Goal: Information Seeking & Learning: Learn about a topic

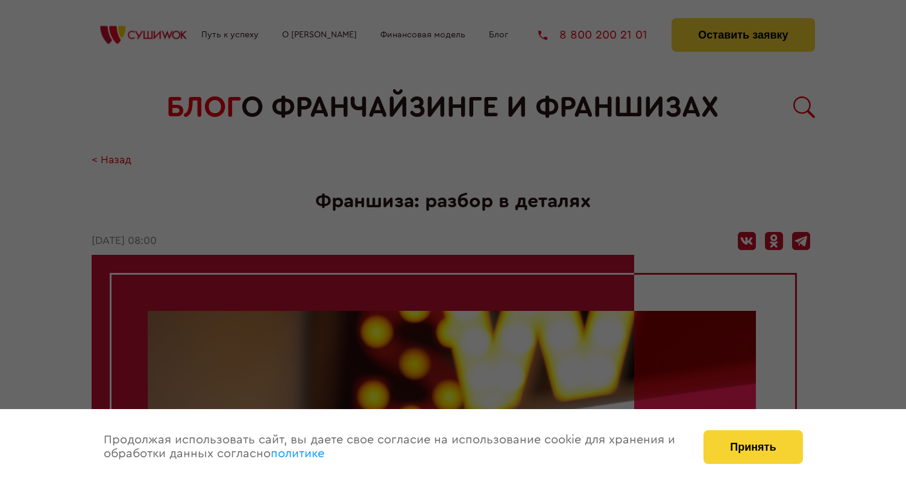
scroll to position [3, 0]
click at [748, 454] on button "Принять" at bounding box center [752, 447] width 99 height 34
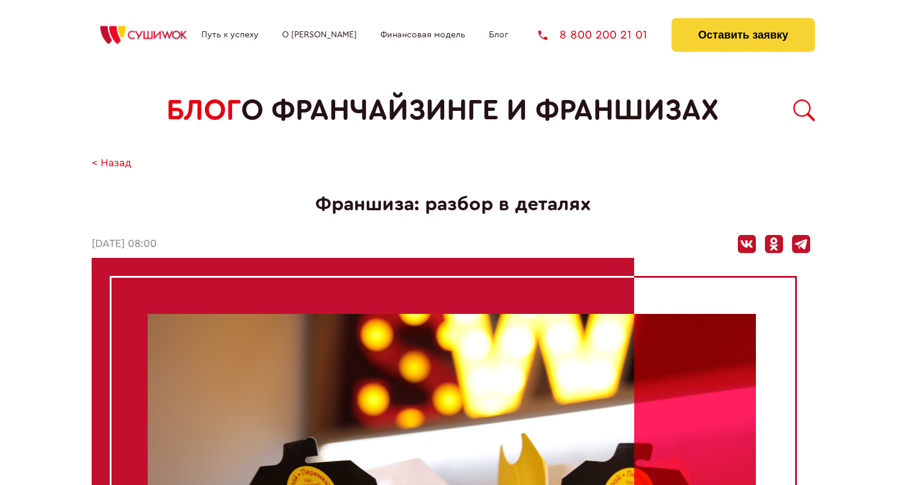
scroll to position [0, 0]
click at [308, 36] on link "О [PERSON_NAME]" at bounding box center [319, 35] width 75 height 10
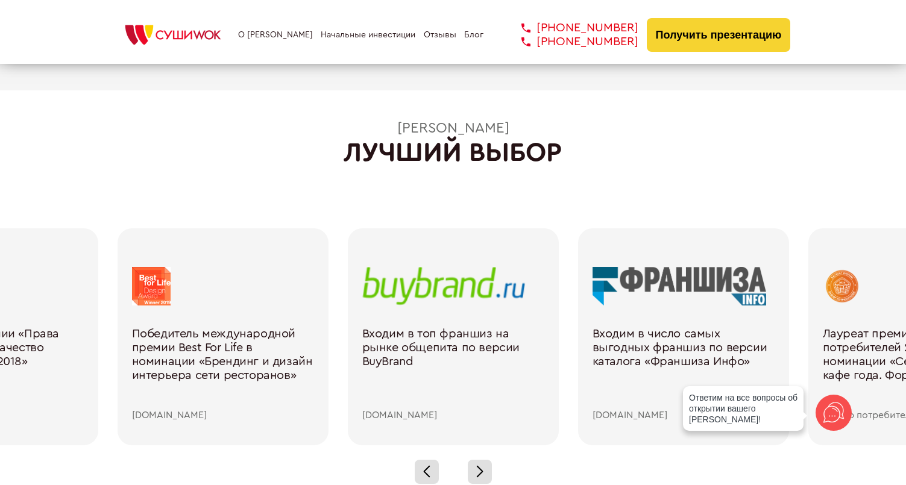
scroll to position [1609, 0]
drag, startPoint x: 674, startPoint y: 302, endPoint x: 659, endPoint y: 304, distance: 15.2
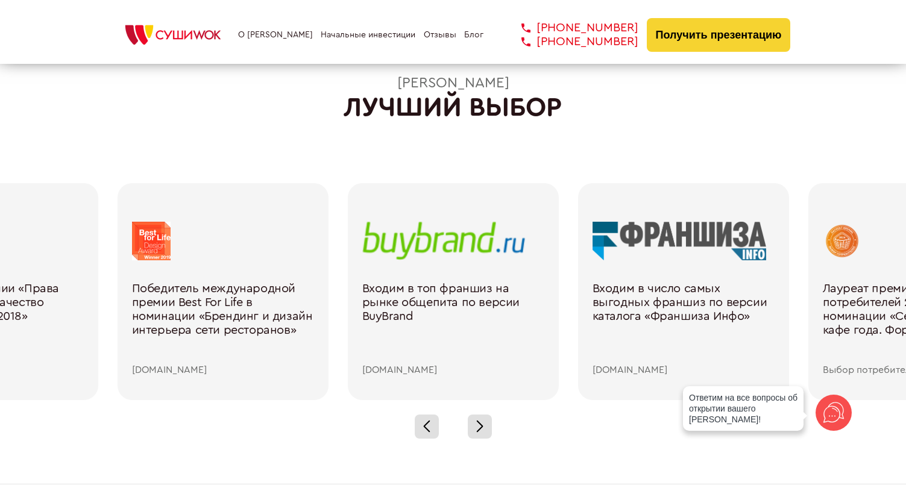
scroll to position [1673, 0]
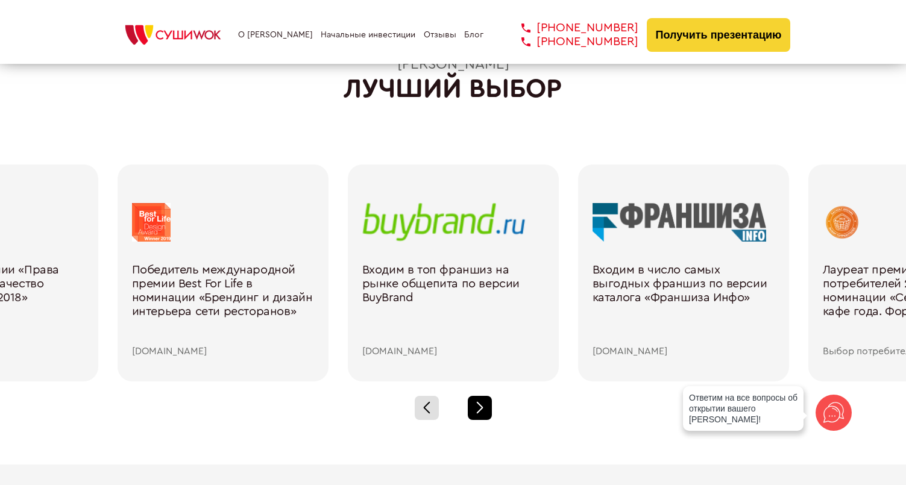
click at [476, 411] on div at bounding box center [480, 408] width 24 height 24
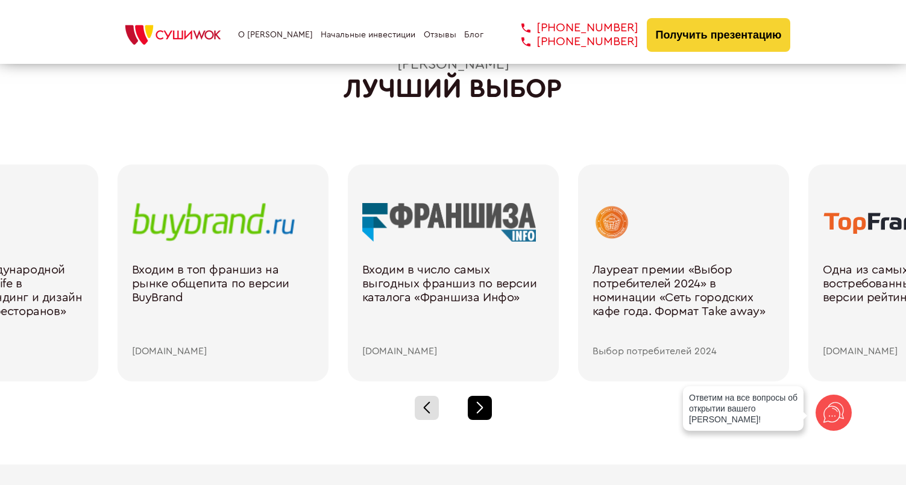
click at [477, 410] on div at bounding box center [480, 408] width 24 height 24
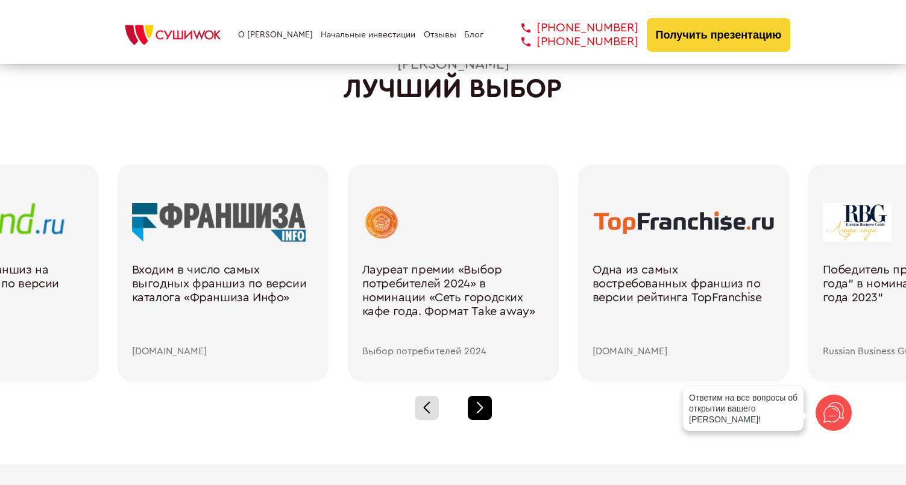
click at [477, 410] on div at bounding box center [480, 408] width 24 height 24
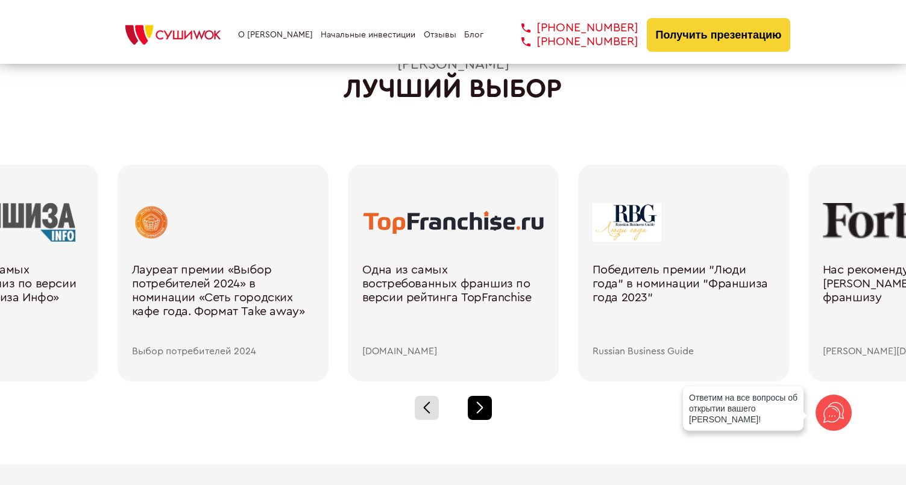
click at [477, 410] on div at bounding box center [480, 408] width 24 height 24
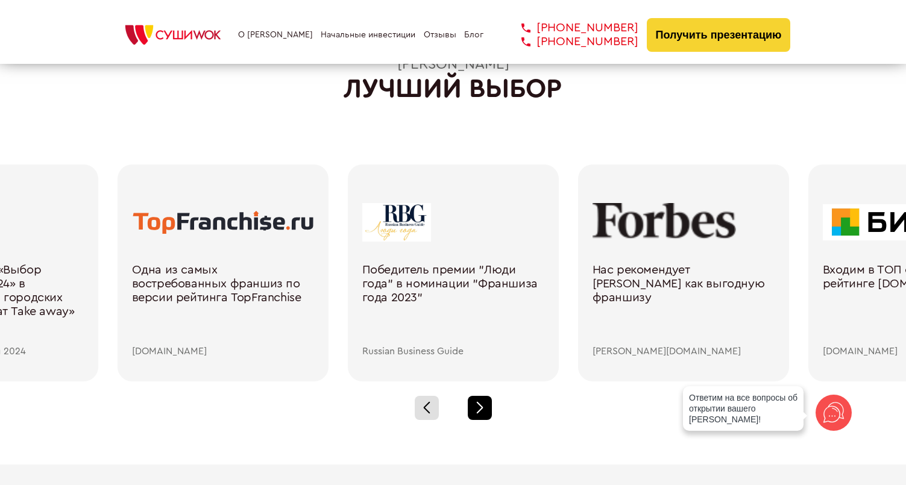
click at [477, 410] on div at bounding box center [480, 408] width 24 height 24
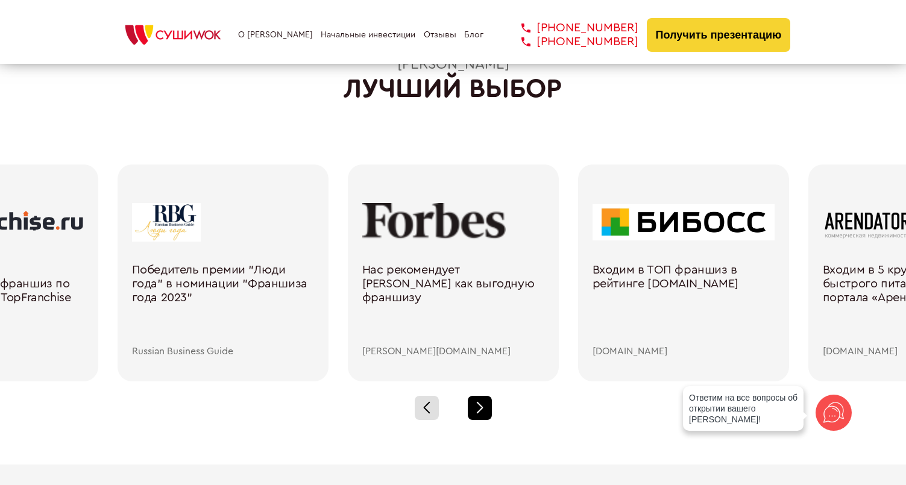
click at [477, 410] on div at bounding box center [480, 408] width 24 height 24
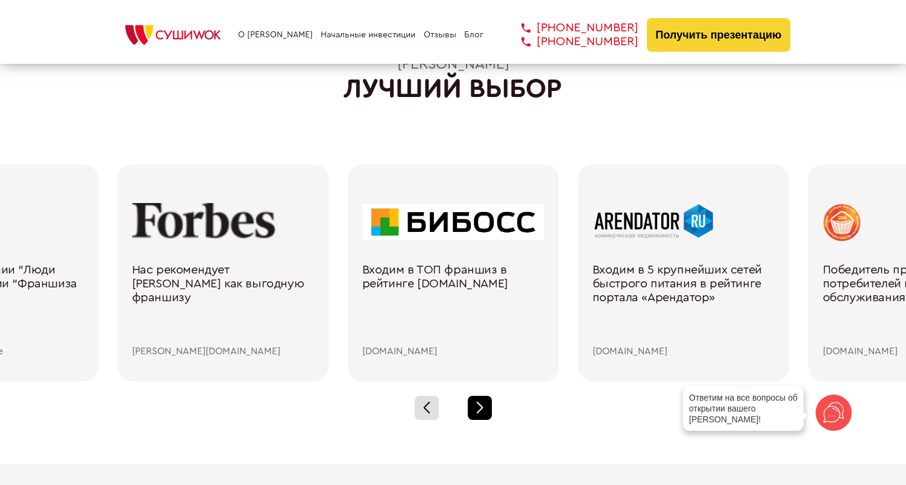
click at [477, 410] on div at bounding box center [480, 408] width 24 height 24
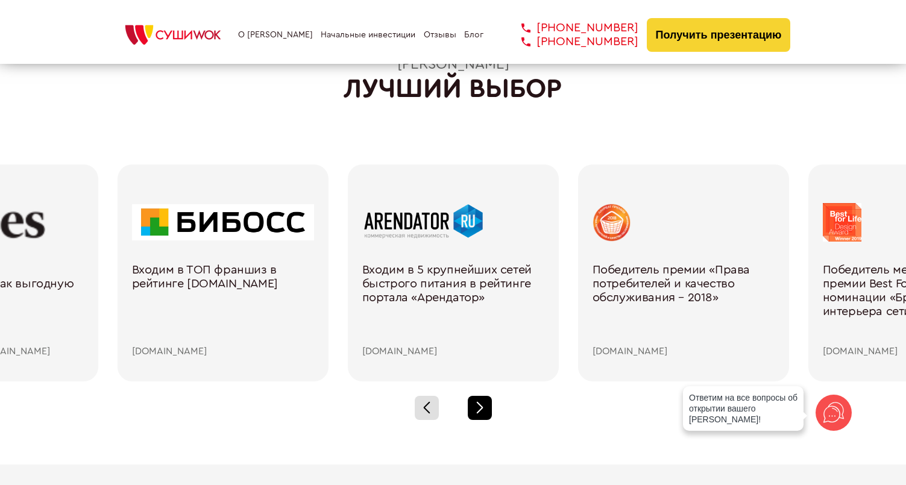
click at [477, 410] on div at bounding box center [480, 408] width 24 height 24
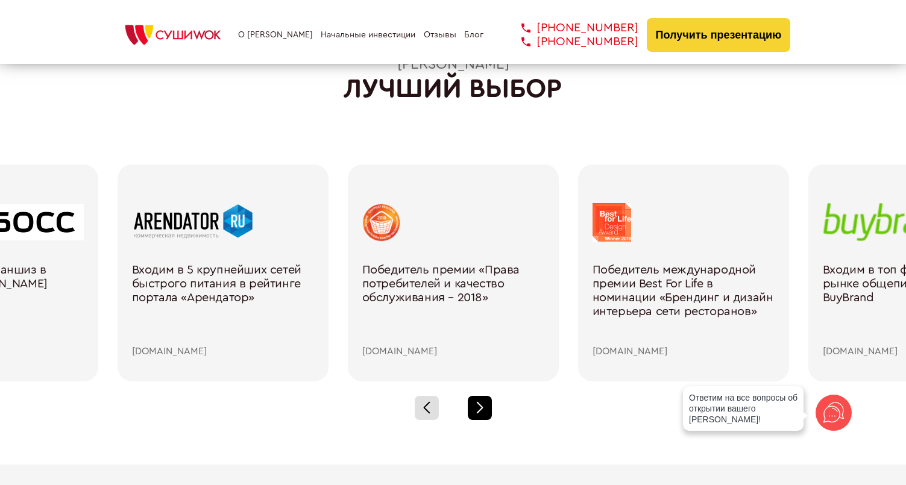
click at [477, 410] on div at bounding box center [480, 408] width 24 height 24
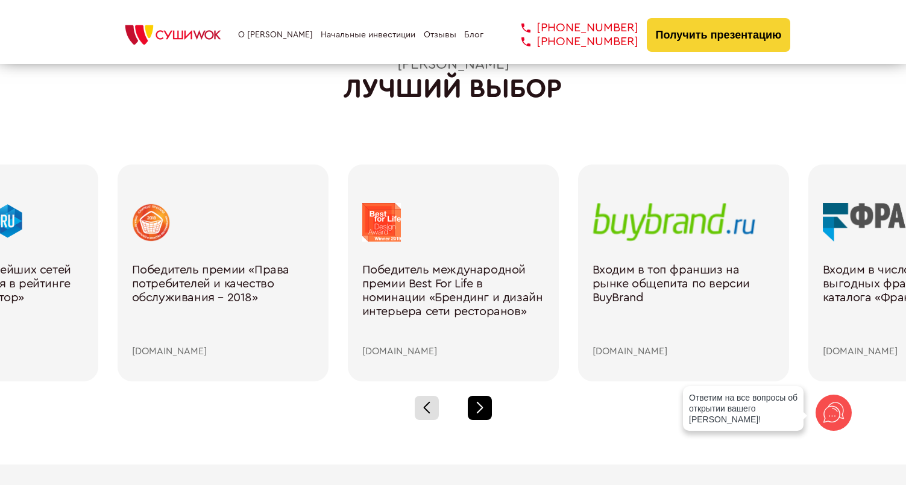
click at [477, 410] on div at bounding box center [480, 408] width 24 height 24
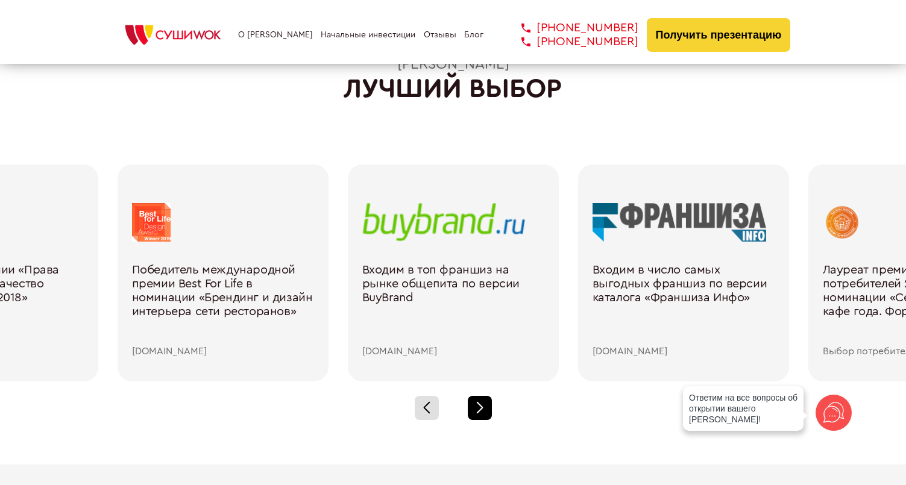
click at [477, 410] on div at bounding box center [480, 408] width 24 height 24
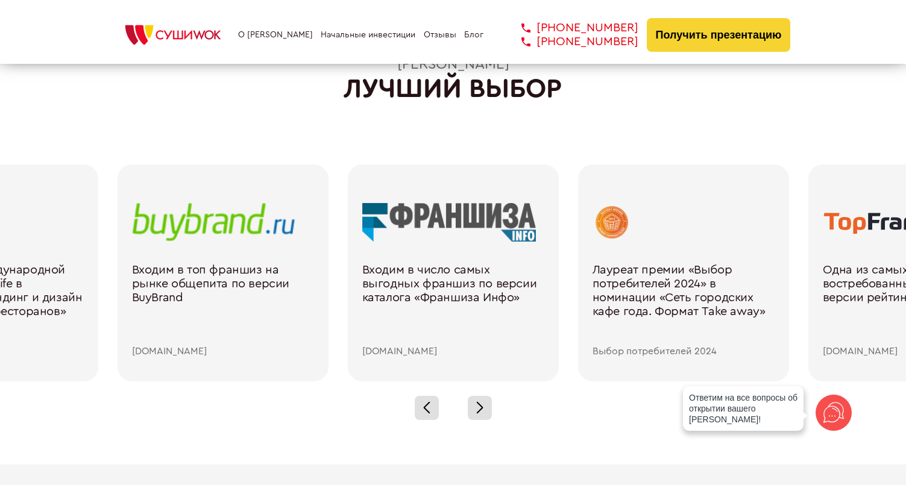
click at [394, 351] on div "[DOMAIN_NAME]" at bounding box center [453, 351] width 182 height 11
